Goal: Transaction & Acquisition: Purchase product/service

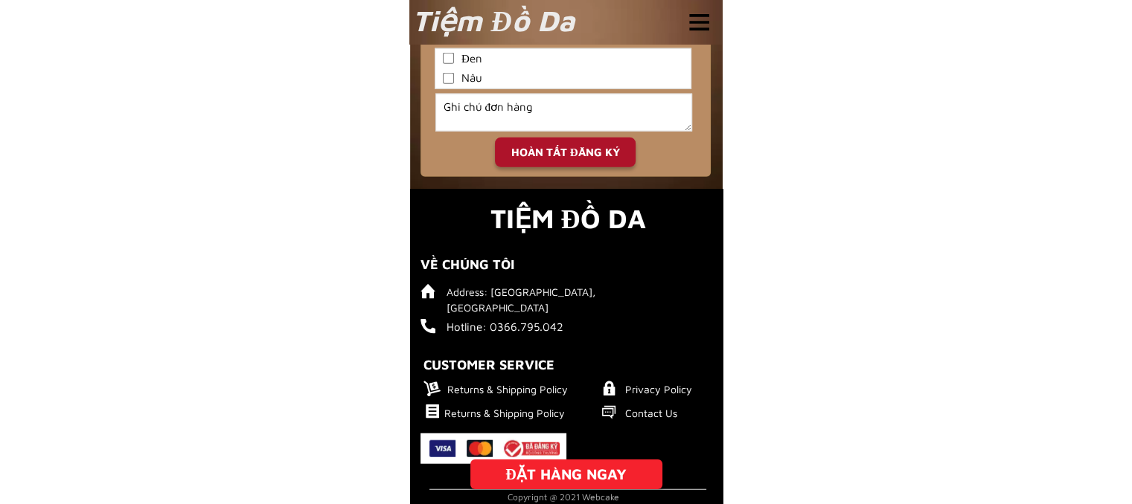
scroll to position [3738, 0]
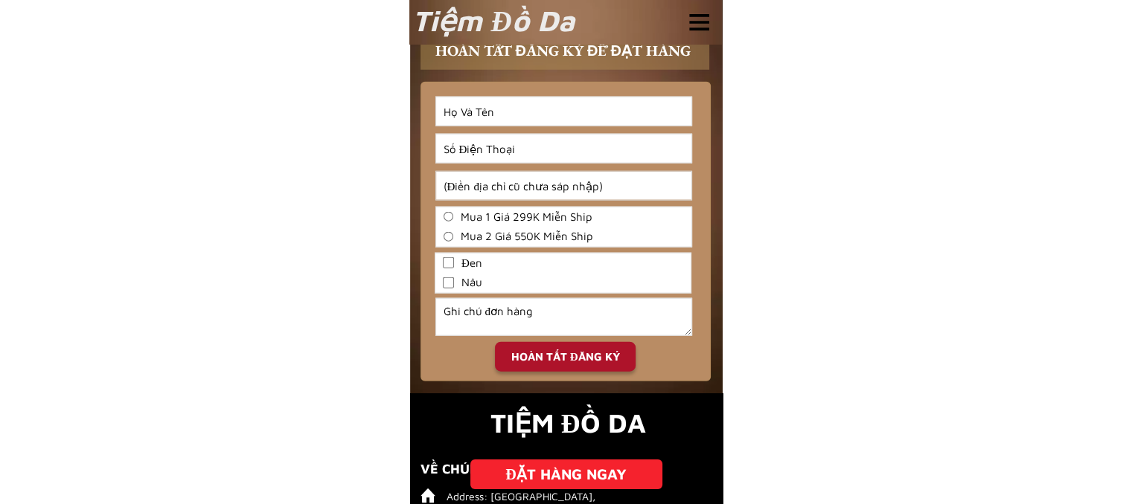
scroll to position [3738, 0]
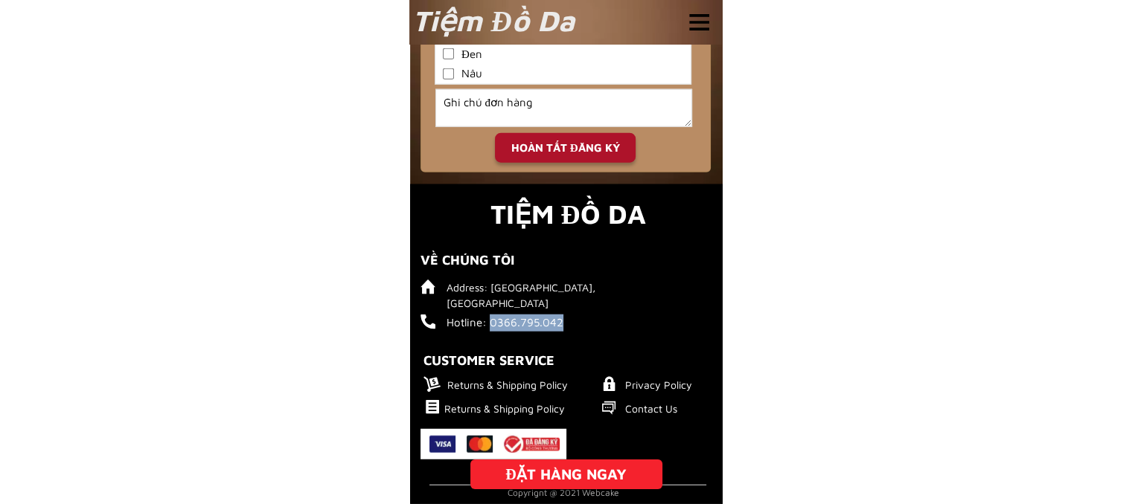
drag, startPoint x: 565, startPoint y: 322, endPoint x: 491, endPoint y: 322, distance: 74.4
click at [491, 322] on h6 "Hotline: 0366.795.042" at bounding box center [529, 323] width 166 height 17
copy h6 "0366.795.042"
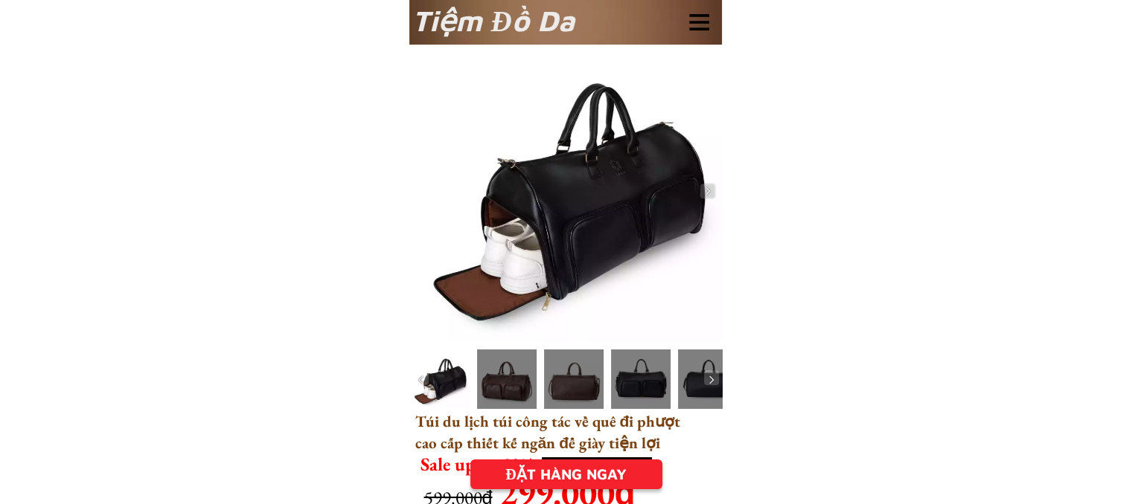
scroll to position [0, 0]
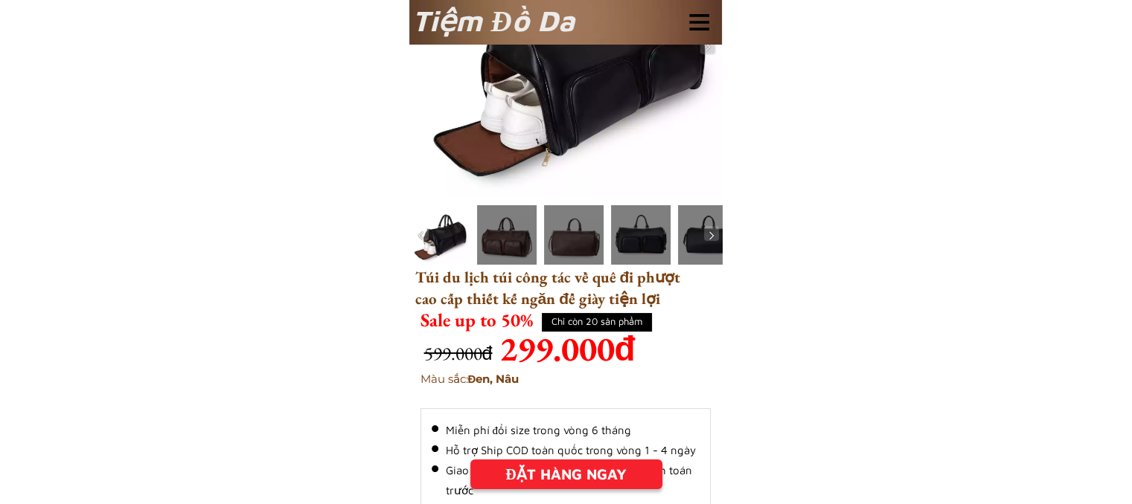
click at [604, 477] on div "ĐẶT HÀNG NGAY" at bounding box center [566, 474] width 192 height 22
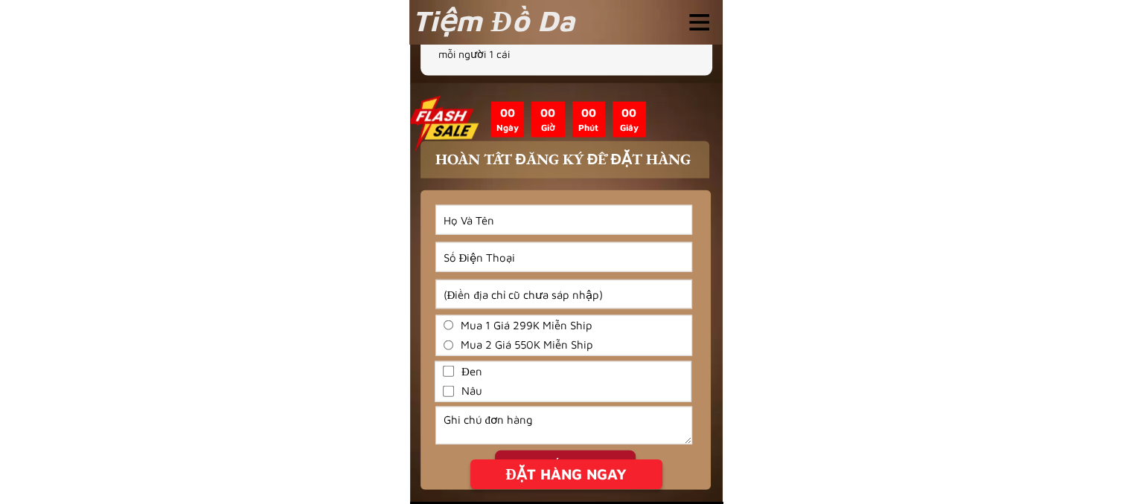
scroll to position [3440, 0]
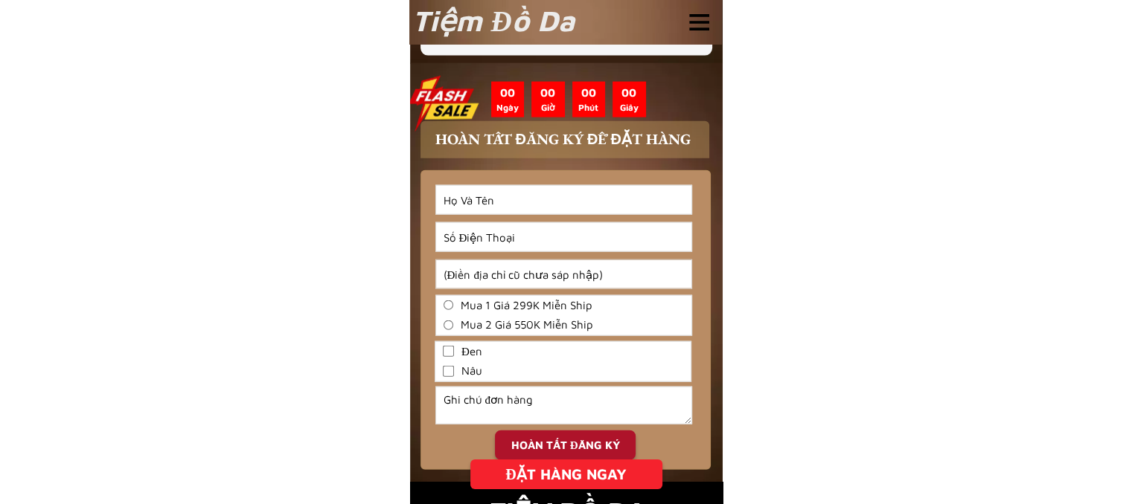
click at [459, 194] on input "Input full_name" at bounding box center [563, 200] width 255 height 28
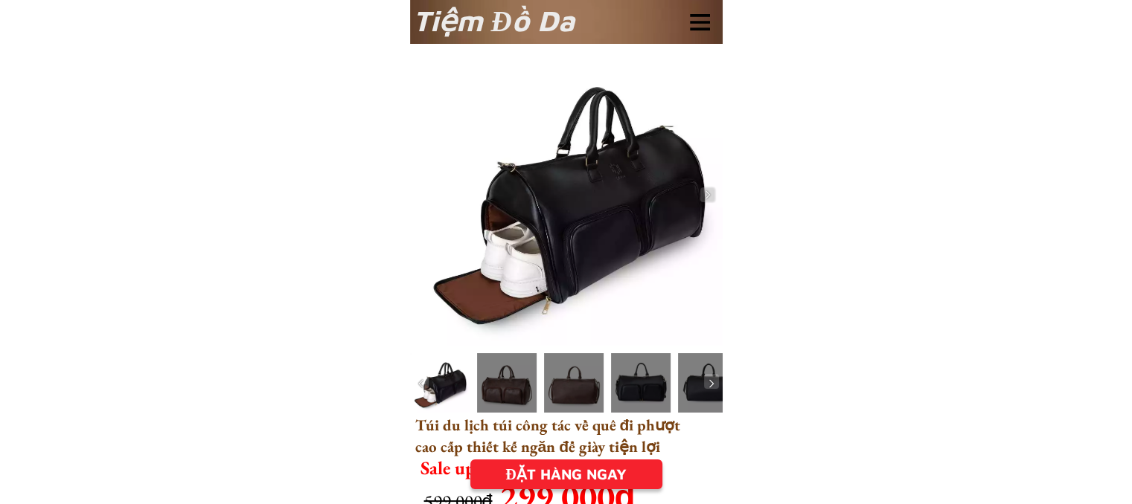
click at [707, 21] on div at bounding box center [700, 22] width 20 height 16
click at [695, 26] on div at bounding box center [700, 22] width 20 height 16
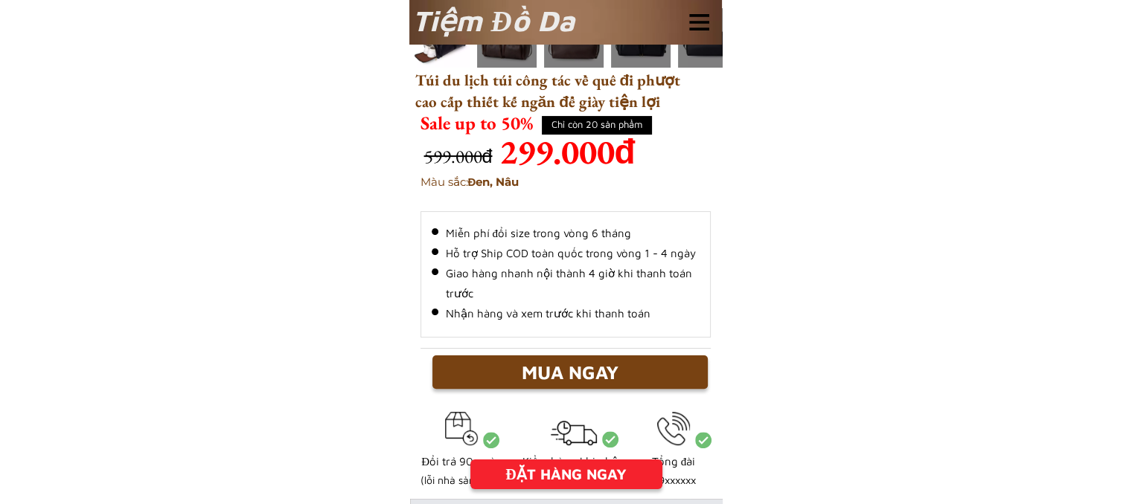
scroll to position [390, 0]
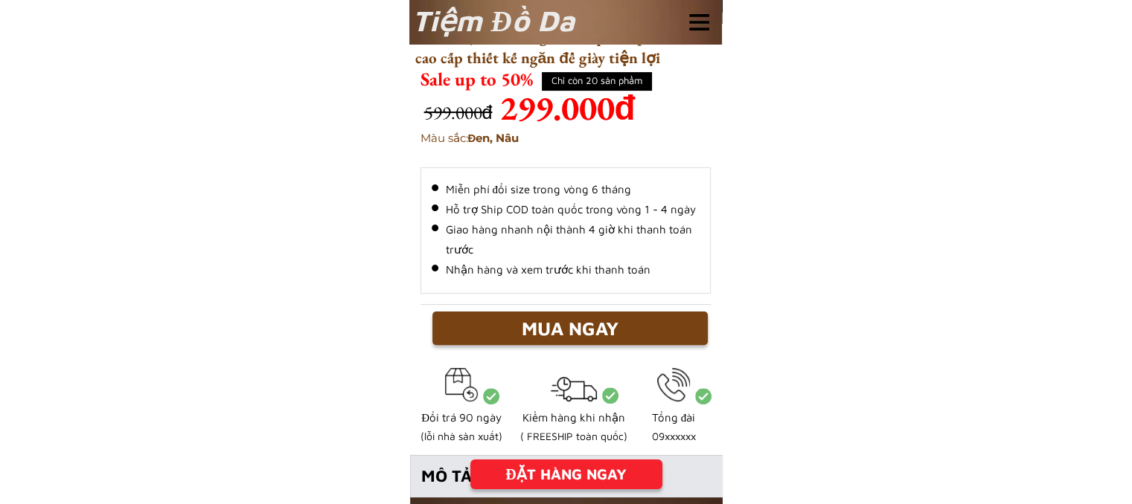
click at [570, 482] on div "ĐẶT HÀNG NGAY" at bounding box center [566, 474] width 192 height 22
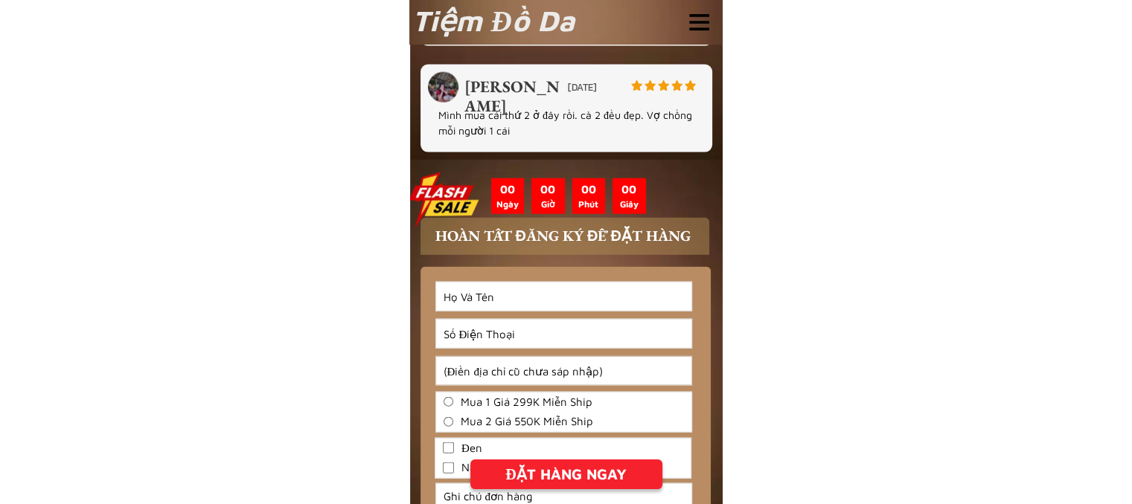
scroll to position [3502, 0]
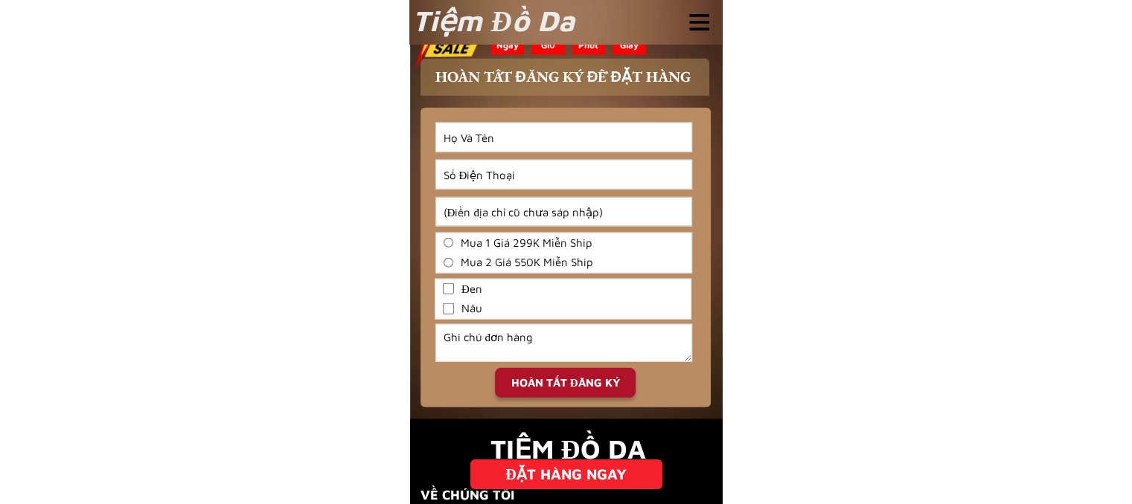
click at [523, 147] on input "Input full_name" at bounding box center [563, 137] width 255 height 28
type input "[PERSON_NAME]"
click at [530, 161] on input "Input phone_number" at bounding box center [563, 175] width 255 height 28
type input "0944795255"
click at [544, 210] on input "Input address" at bounding box center [563, 212] width 255 height 28
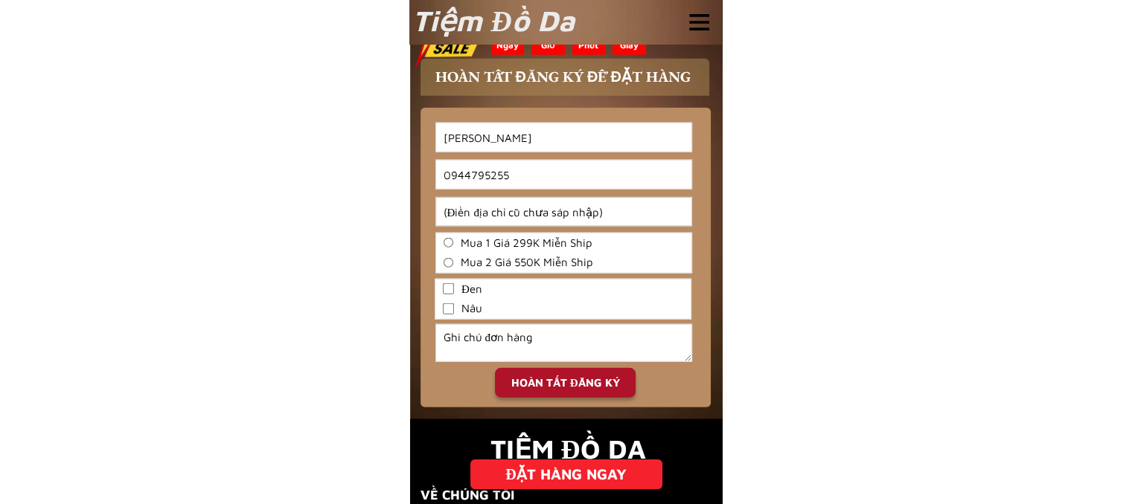
type input "[GEOGRAPHIC_DATA]"
click at [444, 243] on input "Mua 1 Giá 299K Miễn Ship" at bounding box center [448, 243] width 10 height 10
radio input "true"
click at [444, 307] on input "Nâu" at bounding box center [448, 309] width 11 height 11
checkbox input "true"
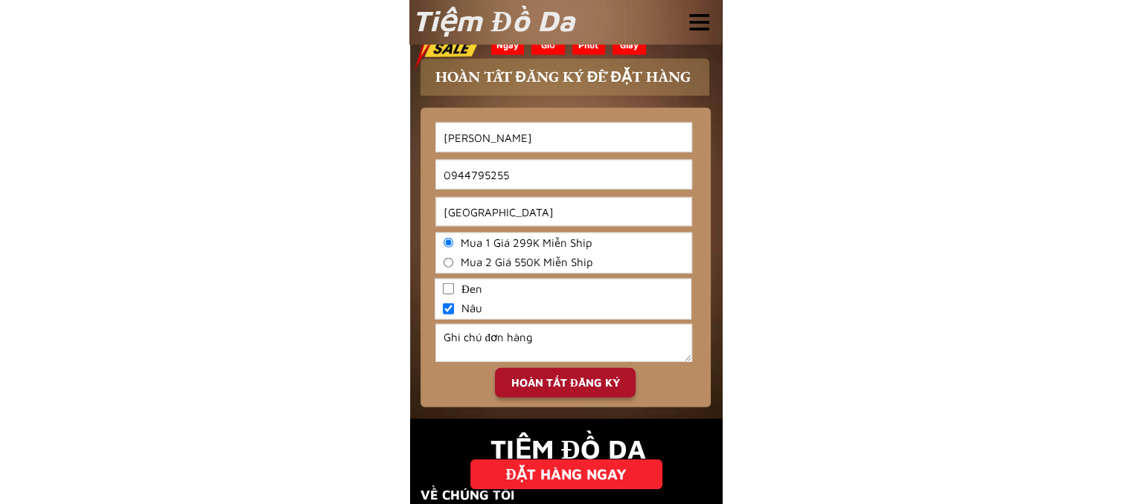
click at [535, 391] on div "HOÀN TẤT ĐĂNG KÝ" at bounding box center [565, 383] width 141 height 17
type input "[PERSON_NAME]"
type input "[GEOGRAPHIC_DATA]"
checkbox input "false"
checkbox input "true"
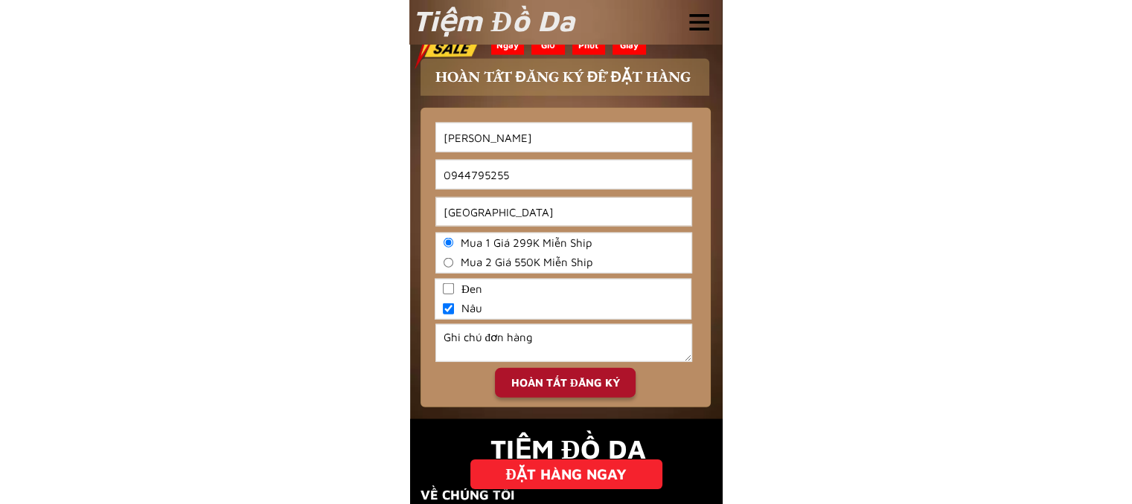
radio input "true"
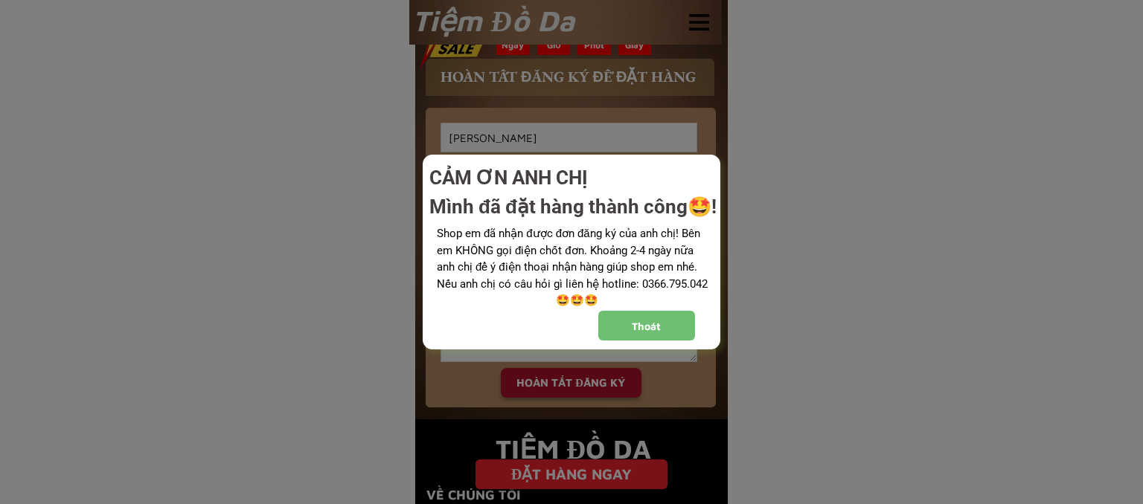
click at [634, 326] on div "Thoát" at bounding box center [646, 326] width 97 height 16
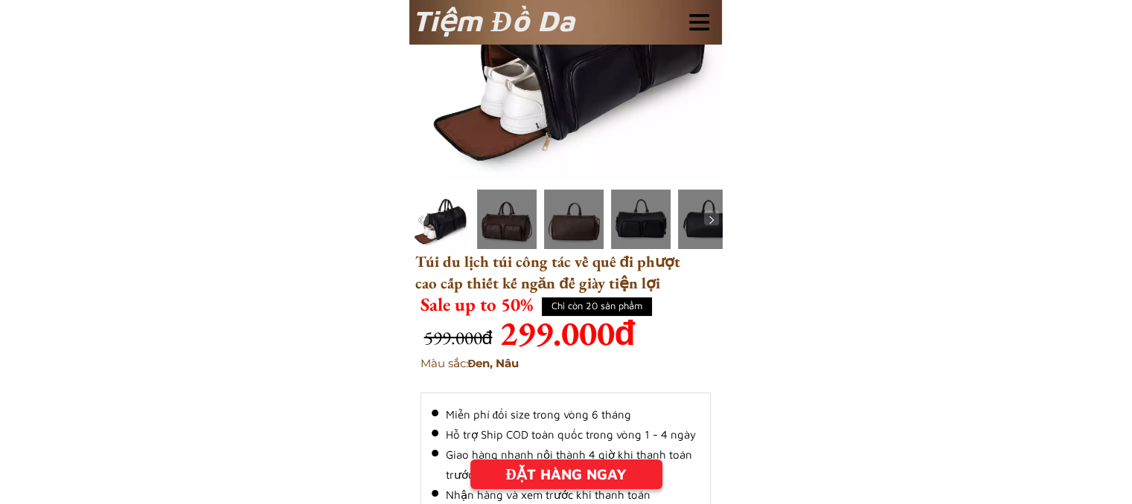
scroll to position [223, 0]
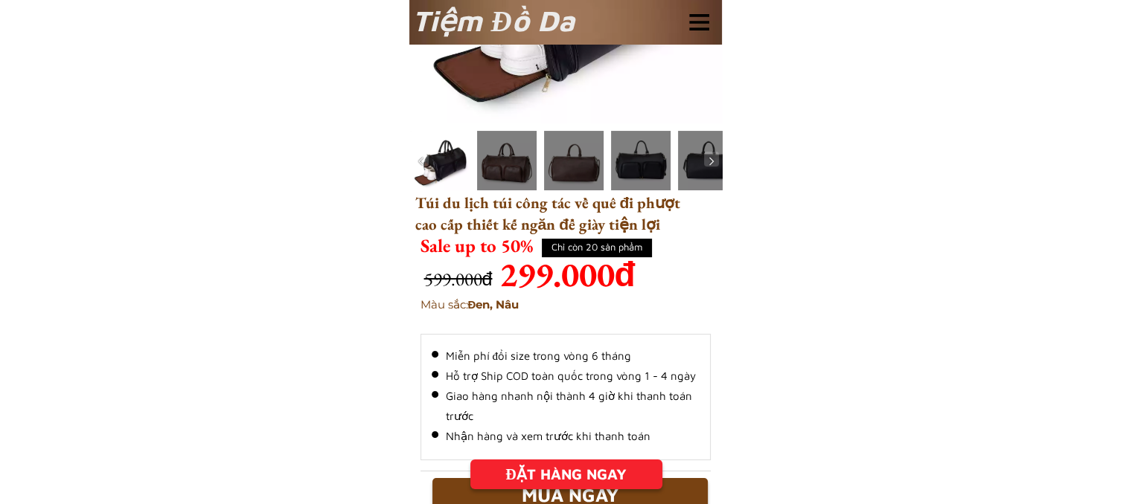
click at [565, 468] on div "ĐẶT HÀNG NGAY" at bounding box center [566, 474] width 192 height 22
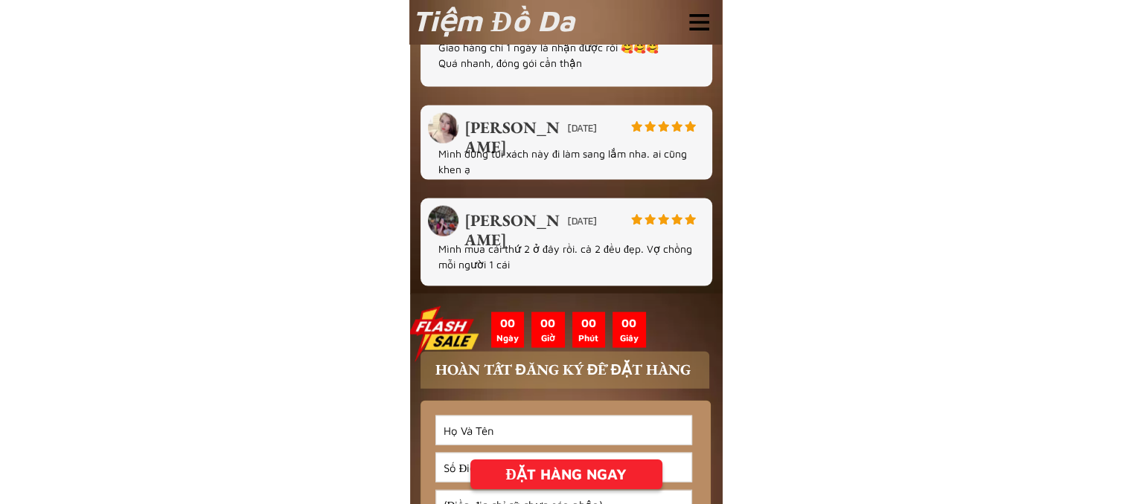
scroll to position [3205, 0]
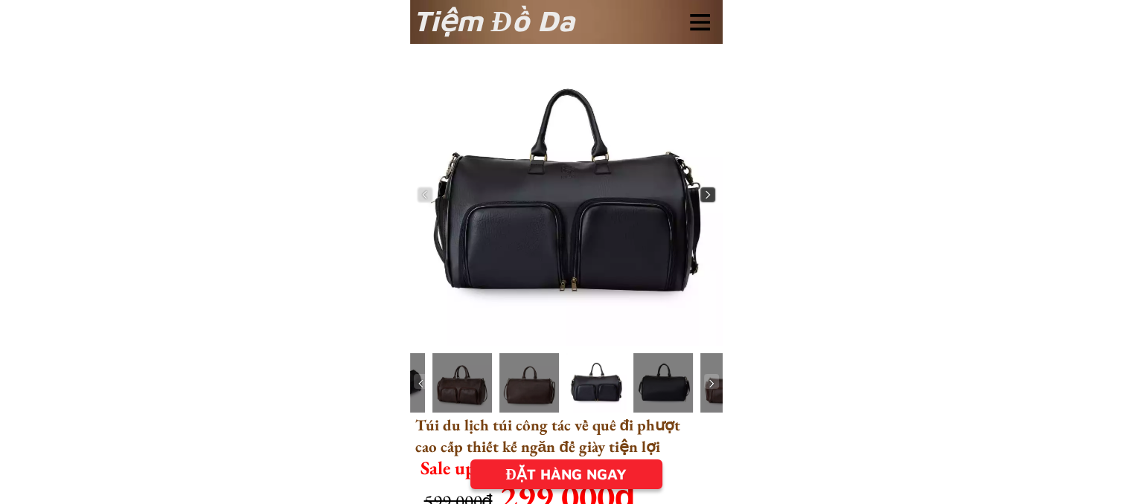
click at [701, 200] on img at bounding box center [707, 194] width 15 height 15
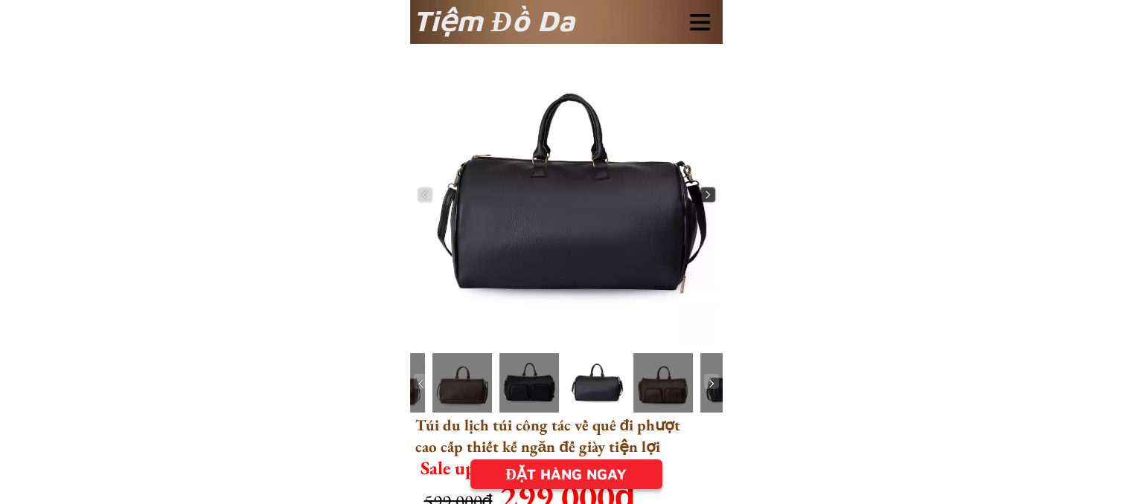
click at [701, 200] on img at bounding box center [707, 194] width 15 height 15
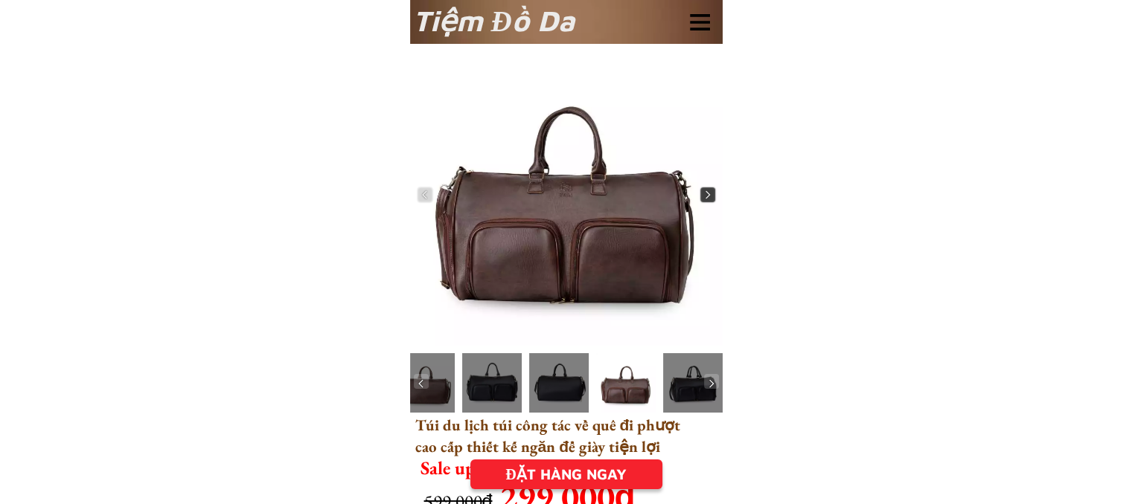
click at [701, 200] on img at bounding box center [707, 194] width 15 height 15
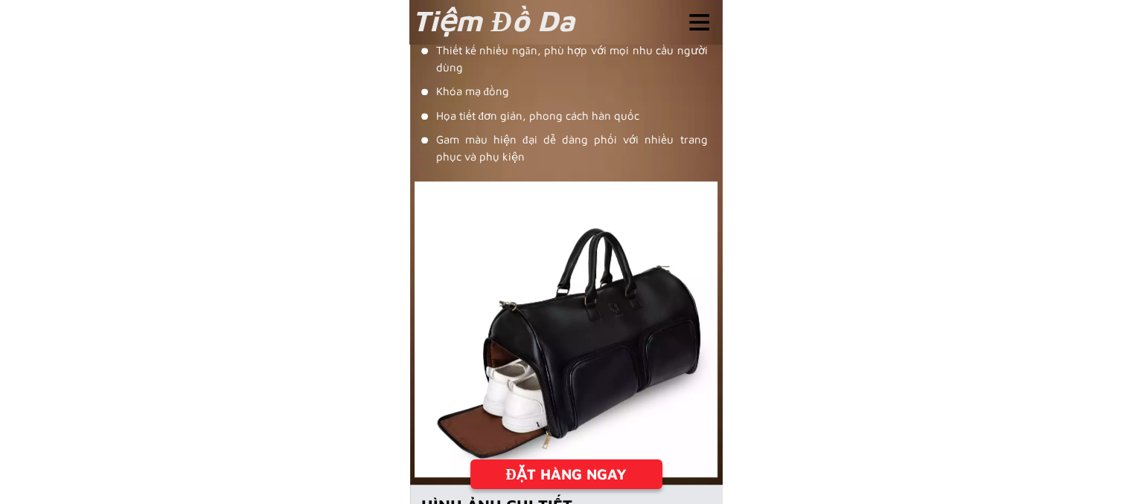
scroll to position [1265, 0]
